Goal: Find specific page/section: Find specific page/section

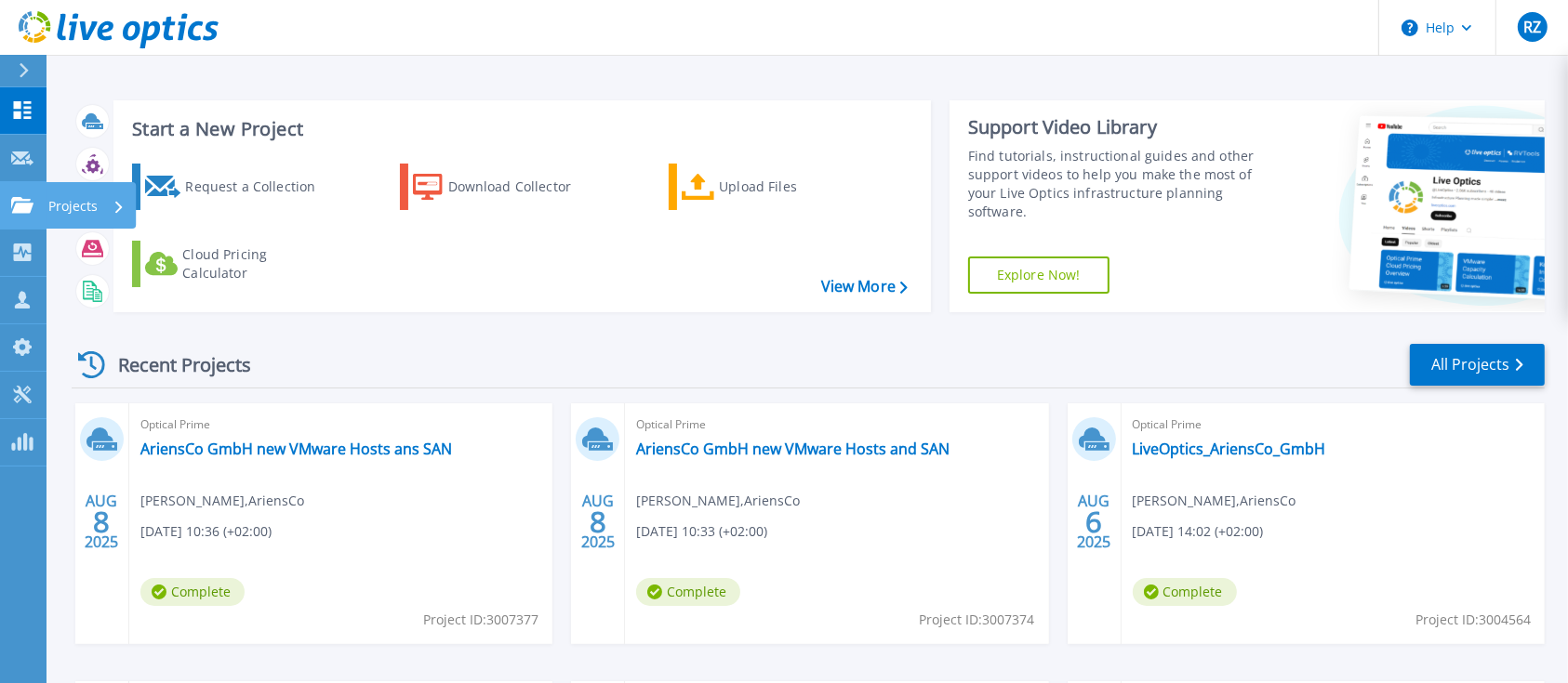
click at [20, 182] on link "Projects Projects" at bounding box center [23, 205] width 47 height 47
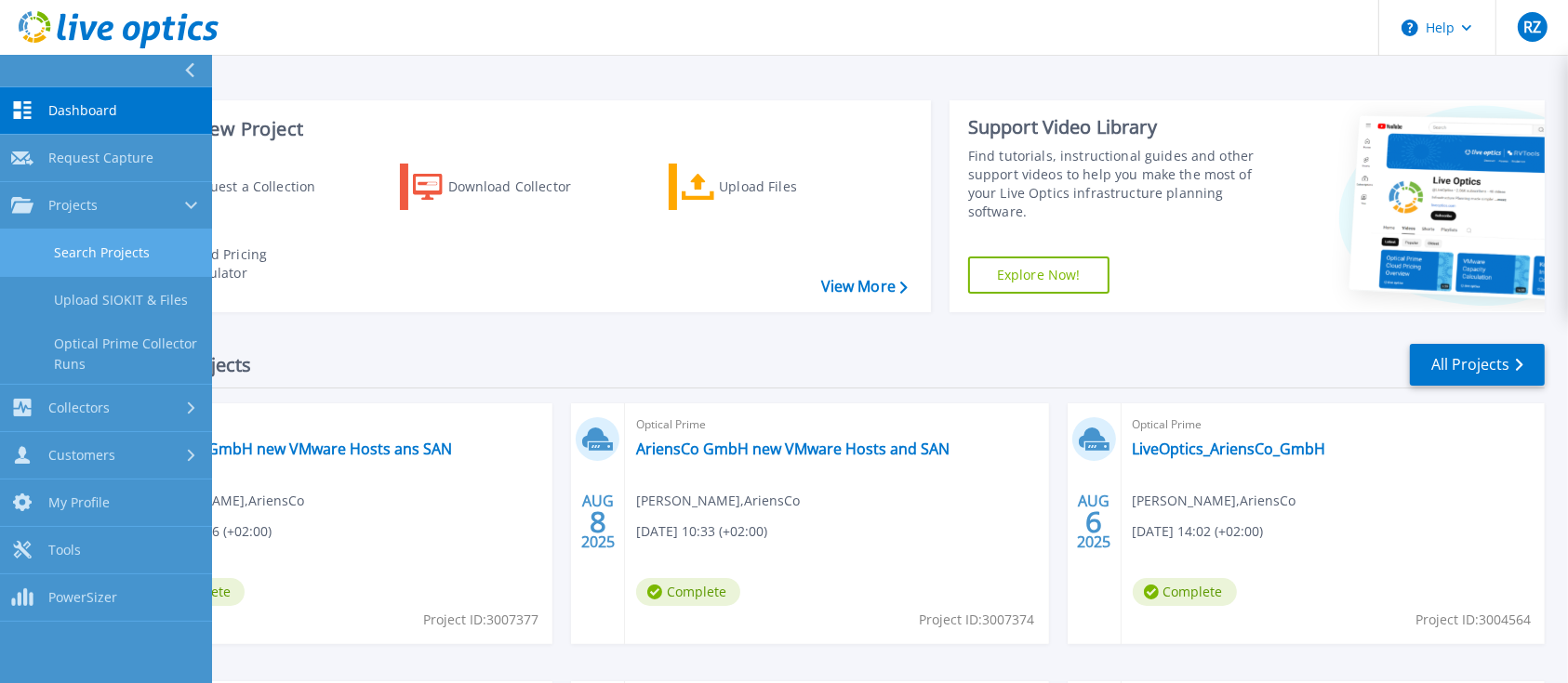
click at [56, 243] on link "Search Projects" at bounding box center [106, 253] width 212 height 47
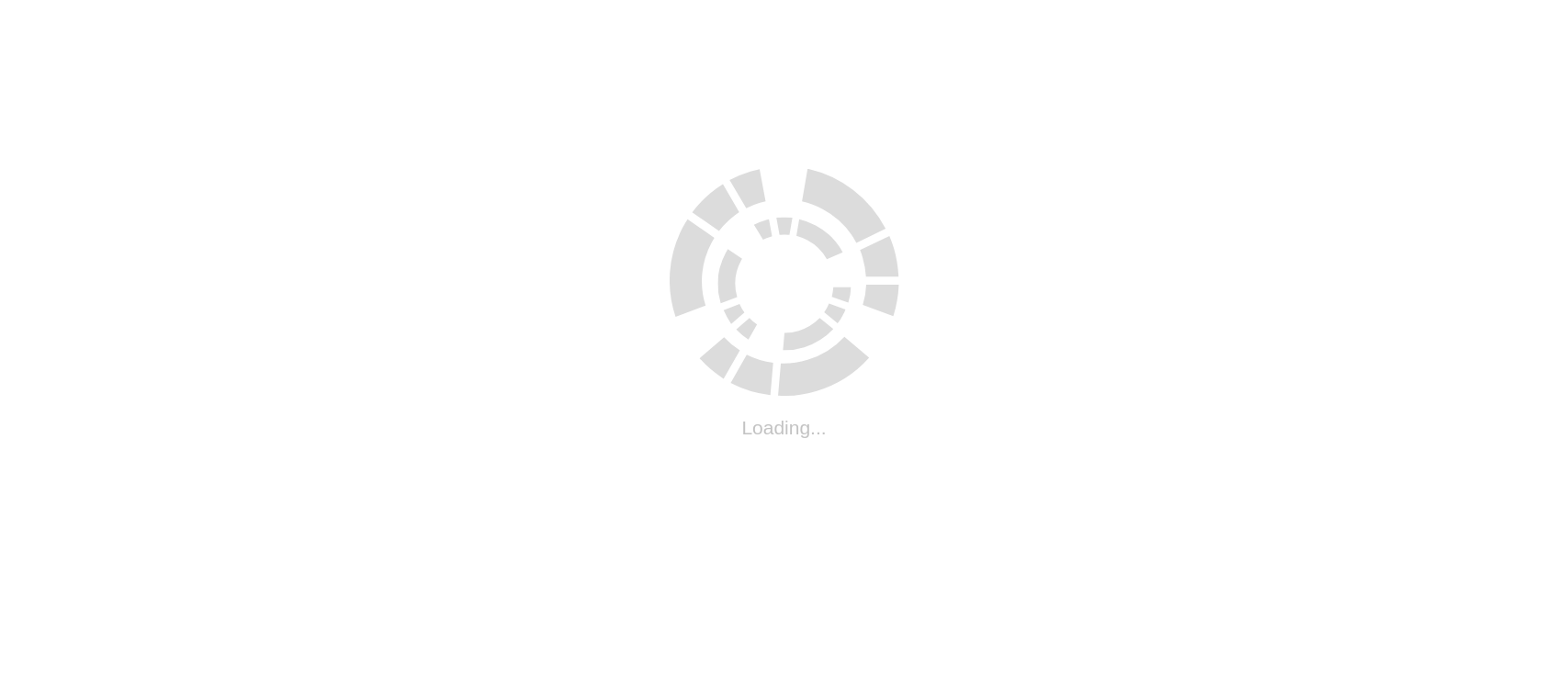
click at [73, 8] on html ".cls-1 { fill: #cecece; } .cls-1 { fill: #cecece; } Loading..." at bounding box center [784, 4] width 1568 height 8
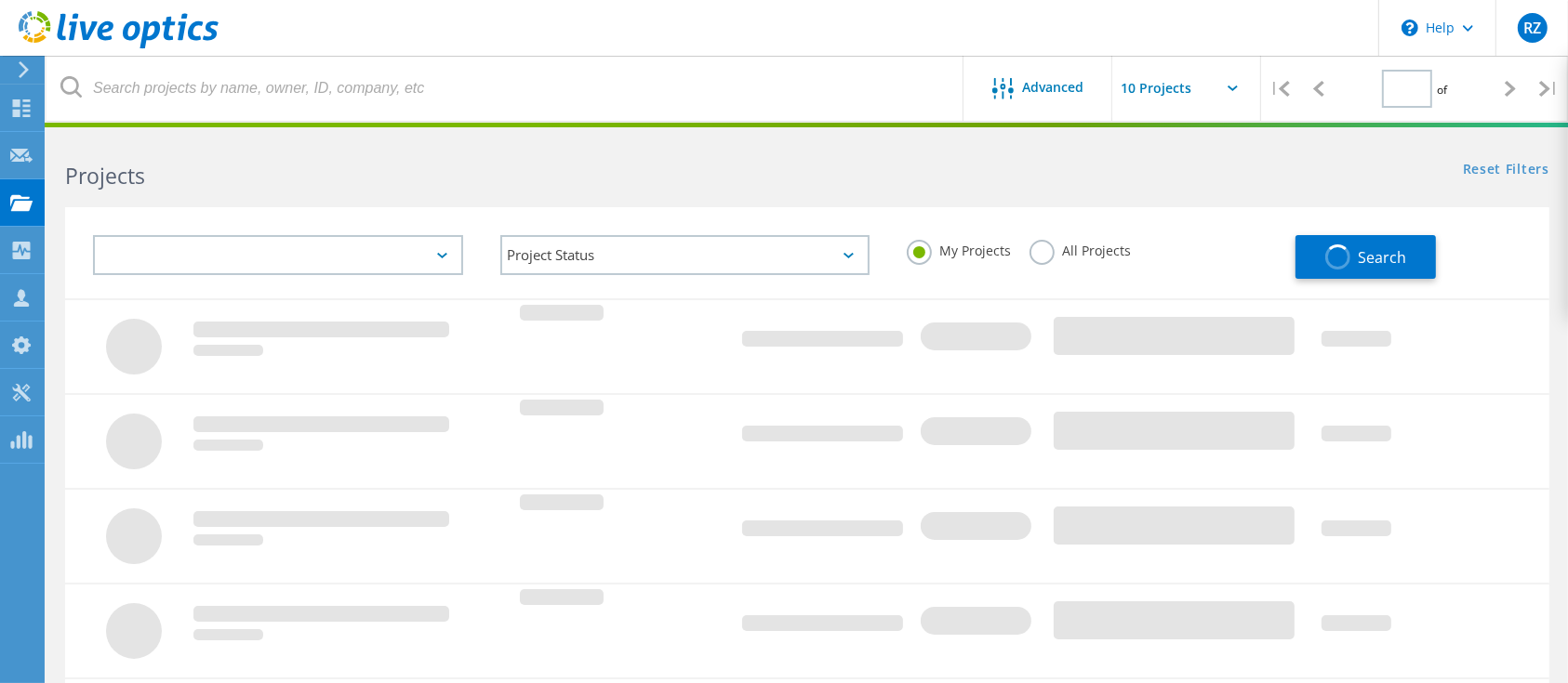
type input "1"
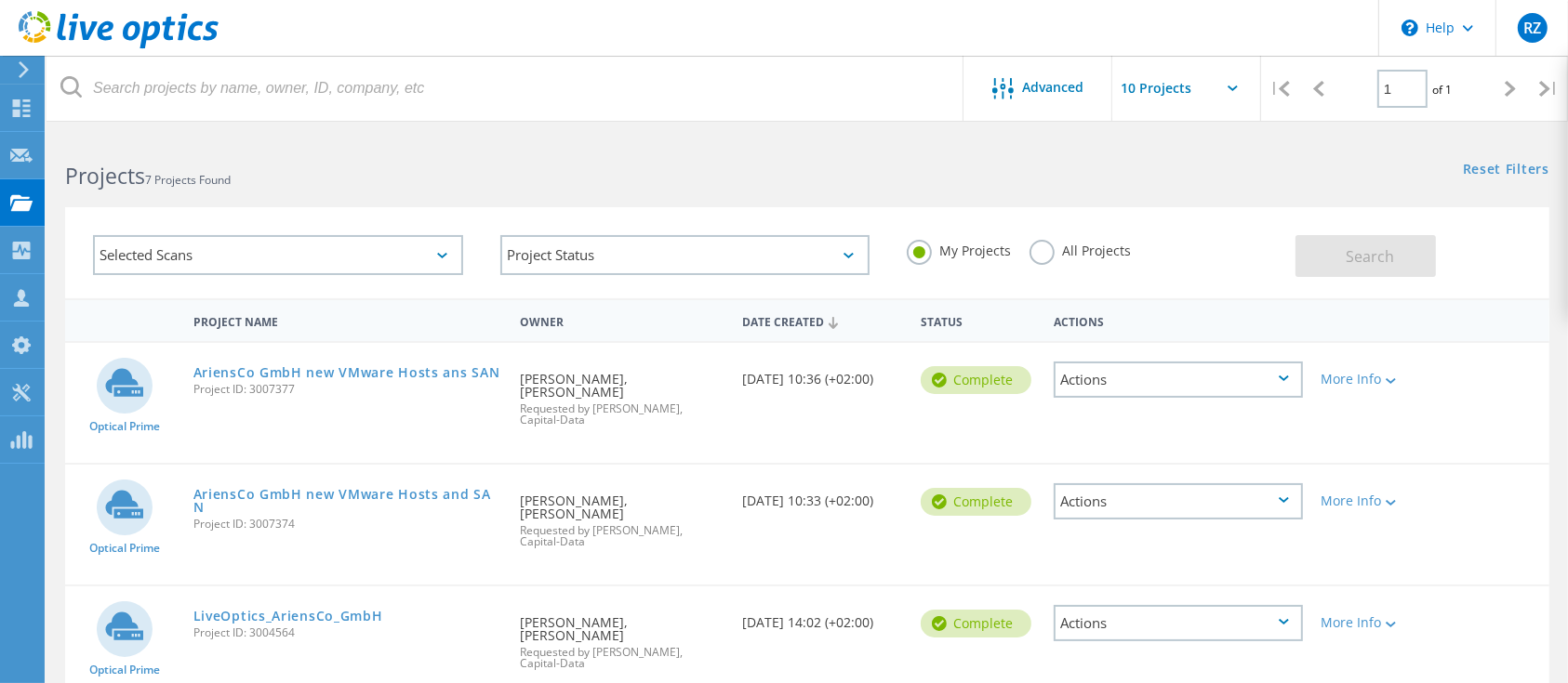
click at [1041, 257] on label "All Projects" at bounding box center [1081, 249] width 102 height 18
click at [0, 0] on input "All Projects" at bounding box center [0, 0] width 0 height 0
click at [1499, 264] on div "Search" at bounding box center [1417, 247] width 245 height 61
click at [1406, 243] on button "Search" at bounding box center [1364, 255] width 140 height 42
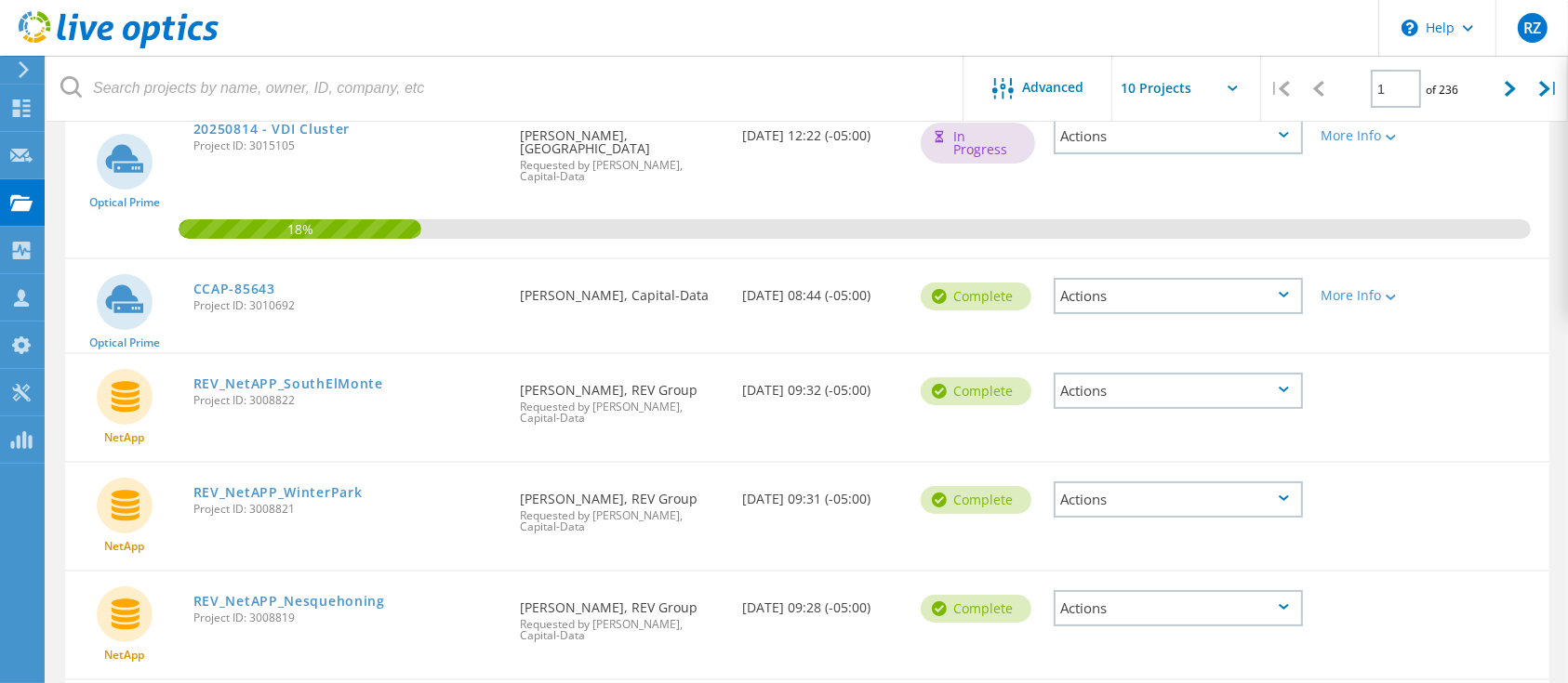
scroll to position [123, 0]
